Goal: Transaction & Acquisition: Purchase product/service

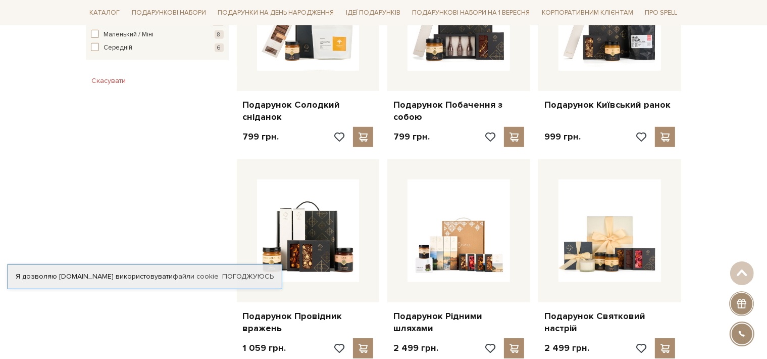
scroll to position [707, 0]
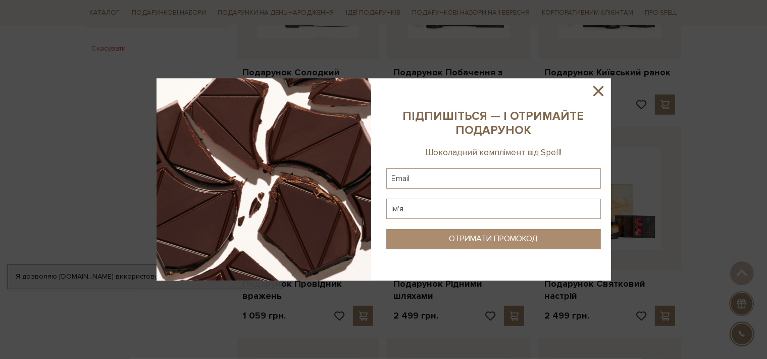
click at [599, 89] on icon at bounding box center [599, 91] width 10 height 10
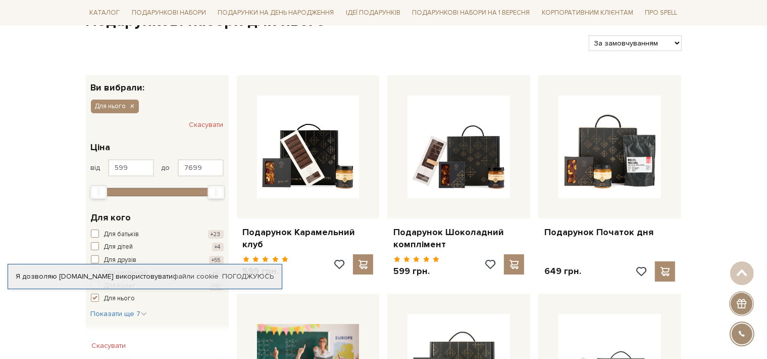
scroll to position [51, 0]
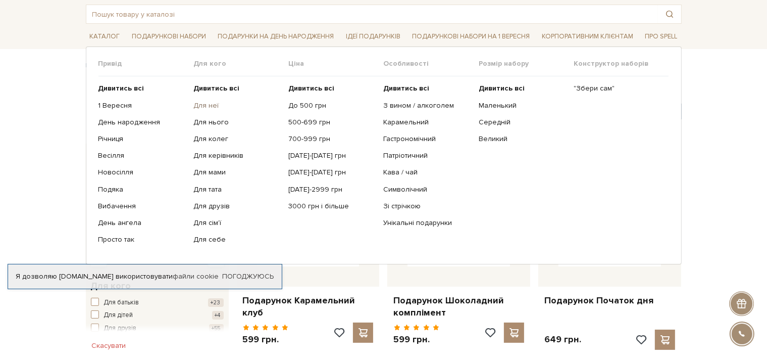
click at [207, 103] on link "Для неї" at bounding box center [236, 105] width 87 height 9
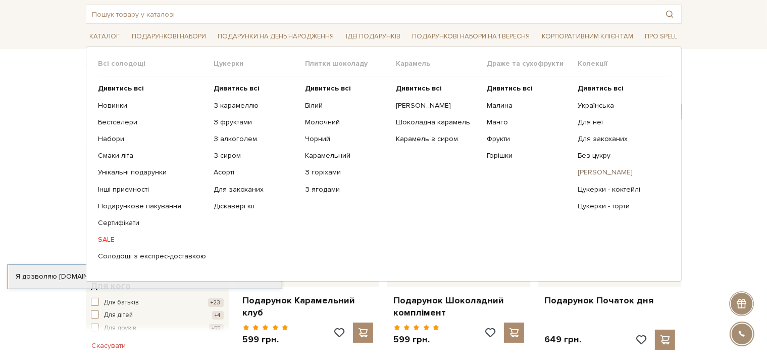
click at [601, 172] on link "[PERSON_NAME]" at bounding box center [619, 172] width 83 height 9
